Goal: Information Seeking & Learning: Learn about a topic

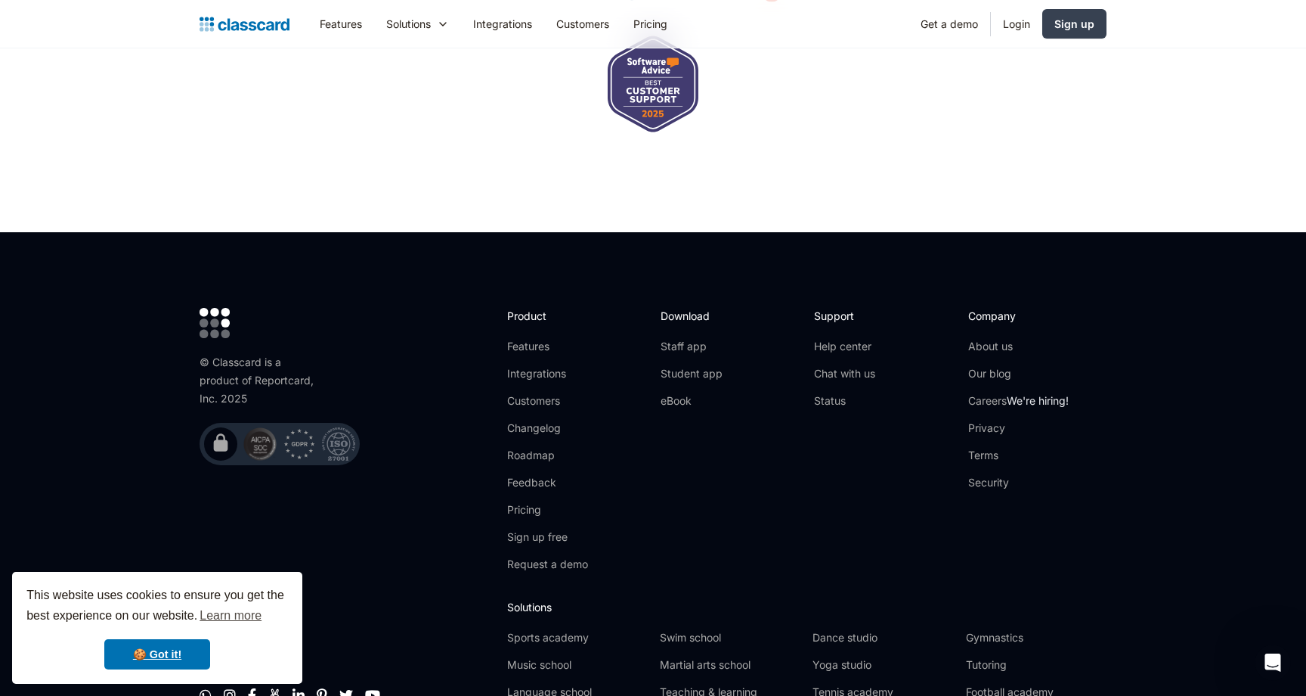
scroll to position [4969, 0]
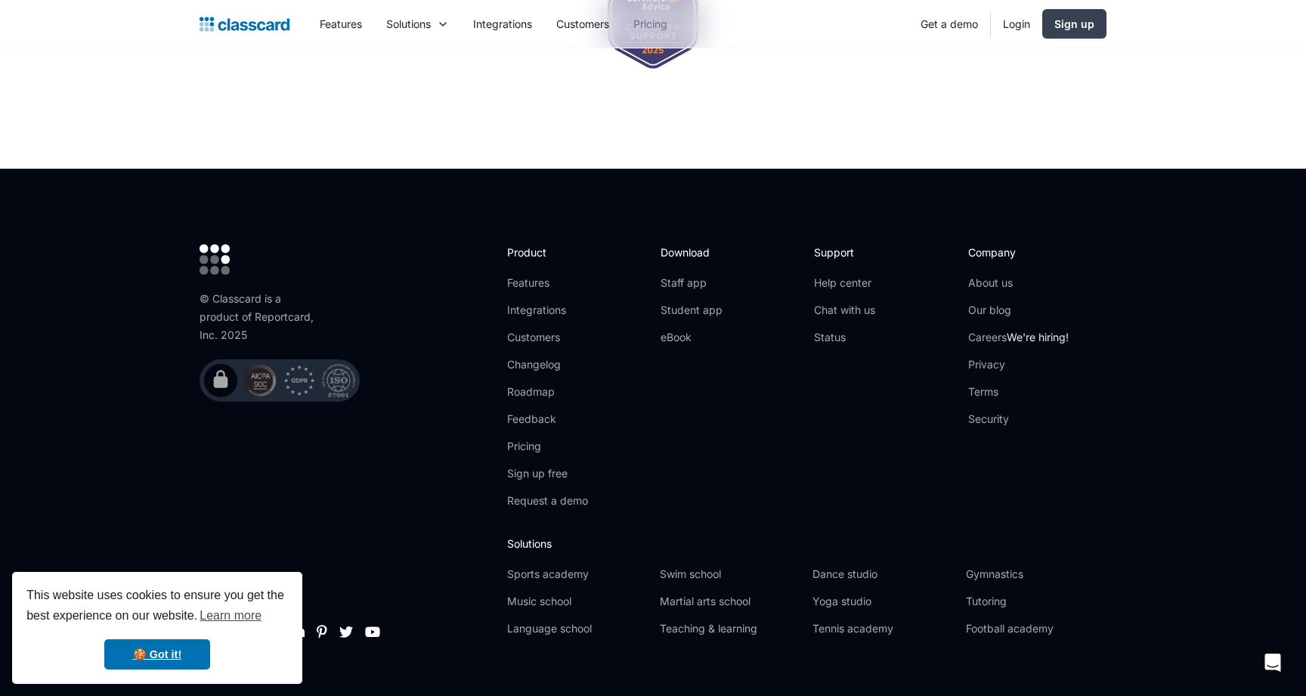
click at [649, 21] on link "Pricing" at bounding box center [650, 24] width 58 height 34
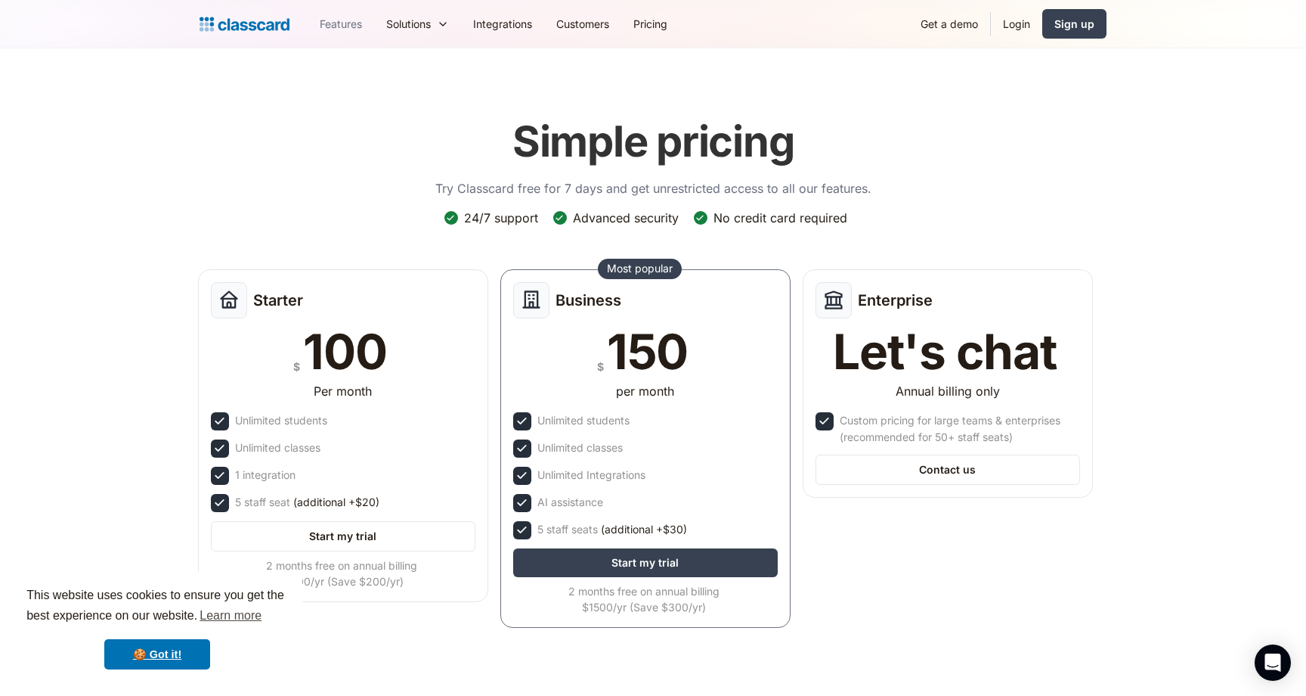
click at [341, 23] on link "Features" at bounding box center [341, 24] width 67 height 34
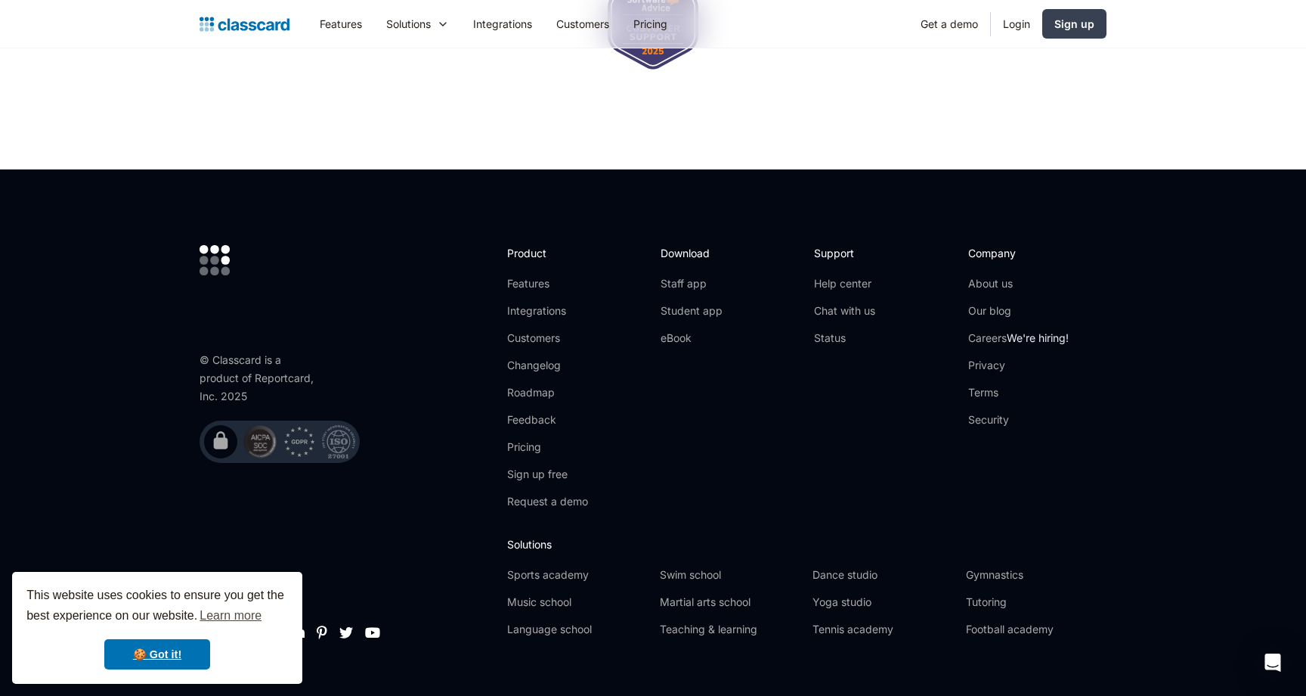
scroll to position [4587, 0]
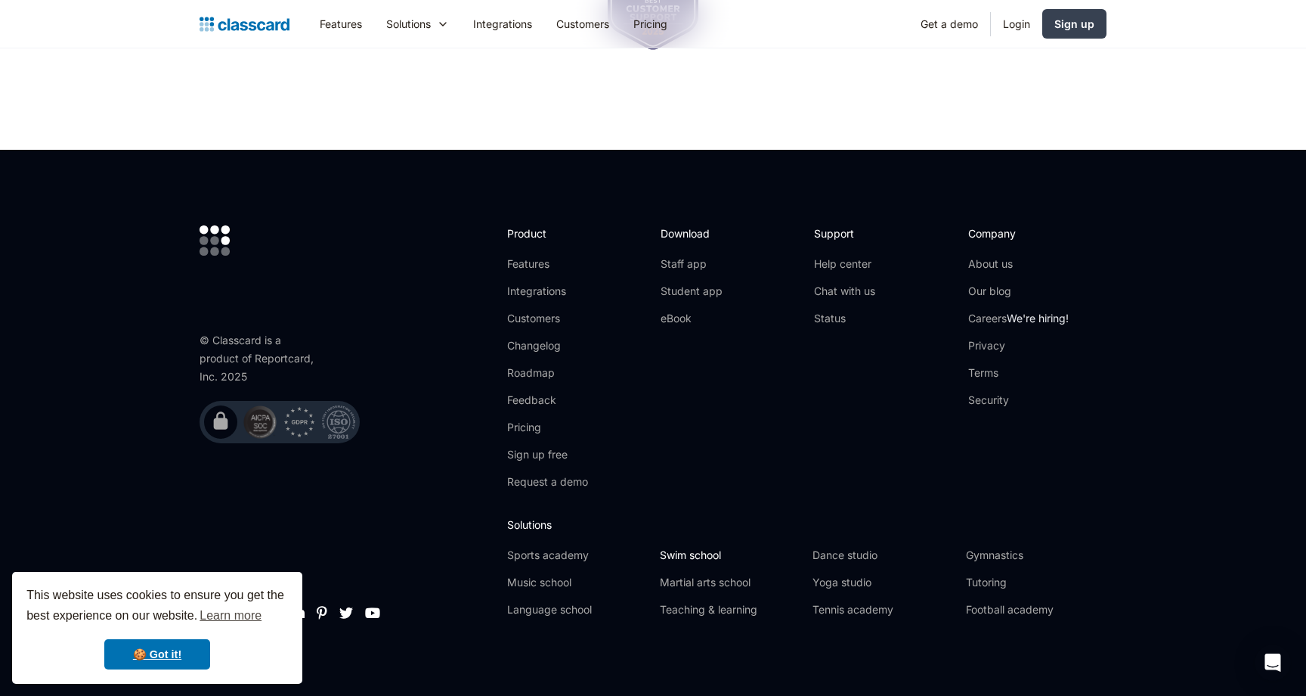
click at [695, 547] on link "Swim school" at bounding box center [730, 554] width 141 height 15
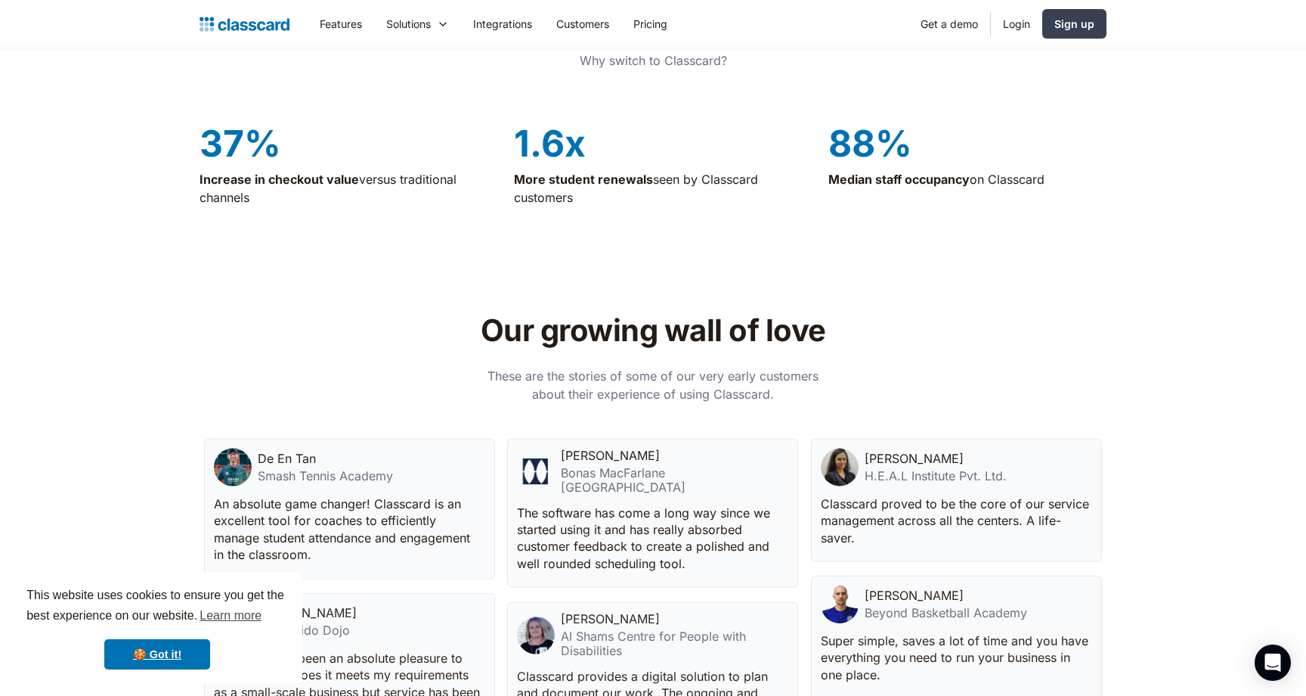
scroll to position [3590, 0]
